Goal: Check status: Check status

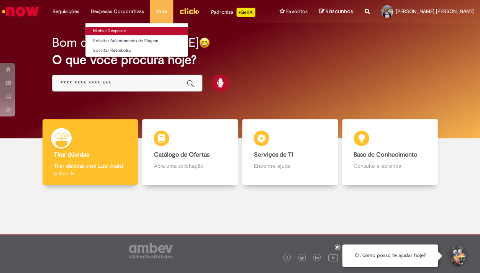
click at [113, 33] on link "Minhas Despesas" at bounding box center [136, 31] width 102 height 8
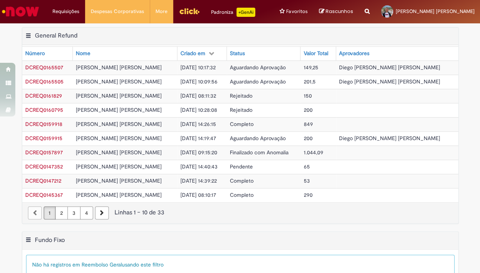
click at [30, 13] on img "Ir para a Homepage" at bounding box center [20, 11] width 39 height 15
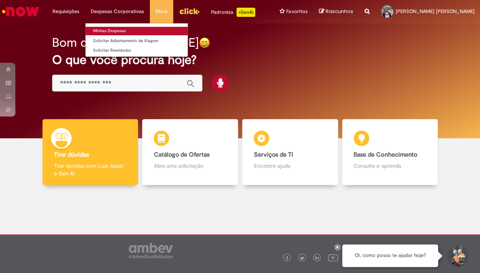
click at [121, 34] on link "Minhas Despesas" at bounding box center [136, 31] width 102 height 8
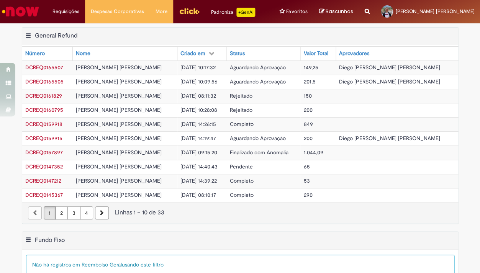
click at [28, 8] on img "Ir para a Homepage" at bounding box center [20, 11] width 39 height 15
